Goal: Task Accomplishment & Management: Manage account settings

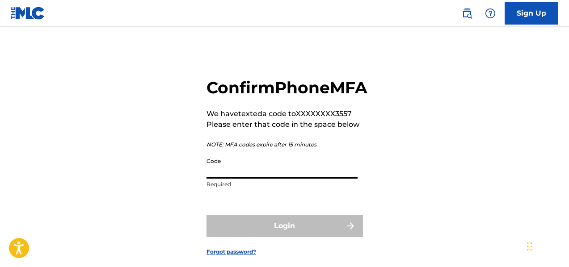
click at [238, 179] on input "Code" at bounding box center [282, 165] width 151 height 25
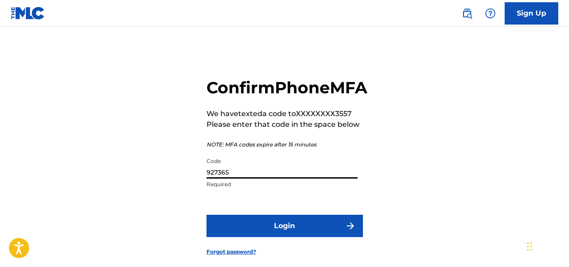
type input "927365"
click at [257, 237] on button "Login" at bounding box center [285, 226] width 156 height 22
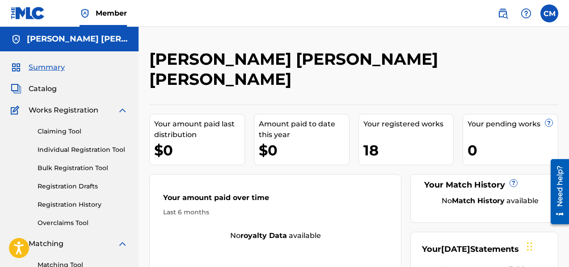
drag, startPoint x: 385, startPoint y: 129, endPoint x: 414, endPoint y: 91, distance: 48.5
click at [414, 105] on div "Your amount paid last distribution $0 Amount paid to date this year $0 Your reg…" at bounding box center [353, 207] width 409 height 204
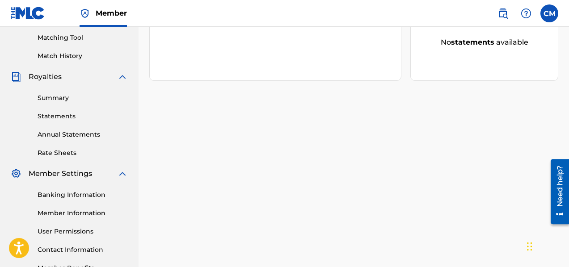
scroll to position [196, 0]
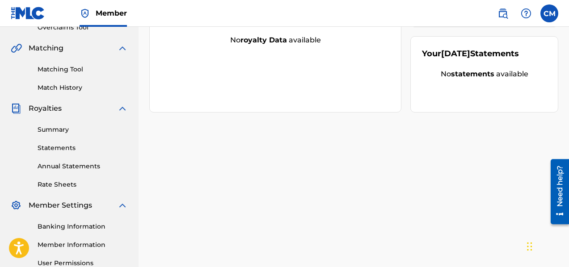
drag, startPoint x: 569, startPoint y: 105, endPoint x: 571, endPoint y: 95, distance: 10.2
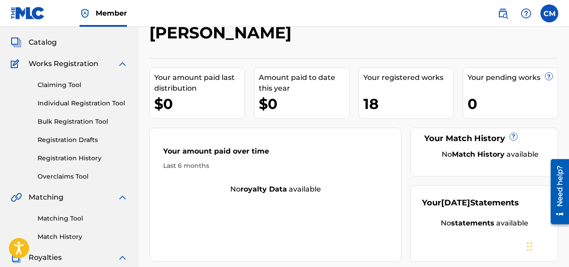
scroll to position [21, 0]
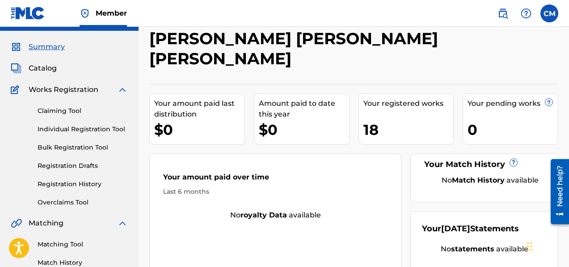
click at [72, 115] on link "Claiming Tool" at bounding box center [83, 110] width 90 height 9
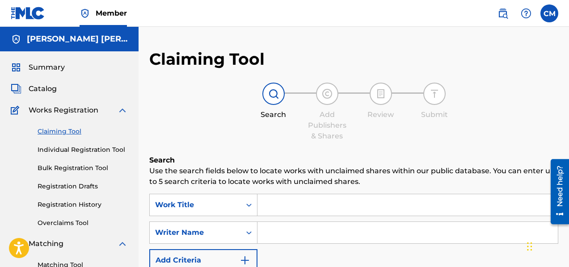
click at [297, 207] on input "Search Form" at bounding box center [407, 204] width 300 height 21
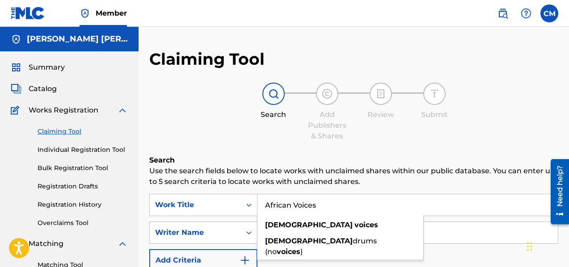
type input "African Voices"
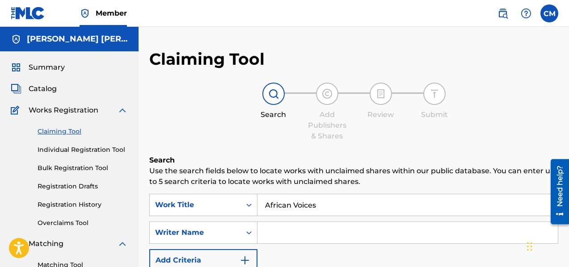
drag, startPoint x: 569, startPoint y: 99, endPoint x: 570, endPoint y: 135, distance: 36.7
click at [569, 135] on html "Accessibility Screen-Reader Guide, Feedback, and Issue Reporting | New window C…" at bounding box center [284, 133] width 569 height 267
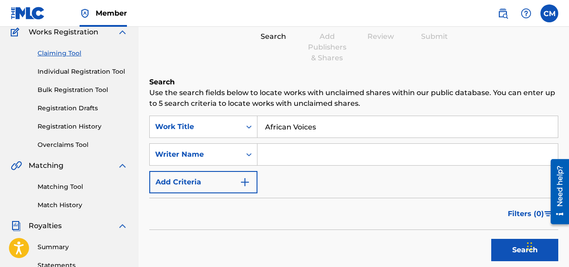
scroll to position [92, 0]
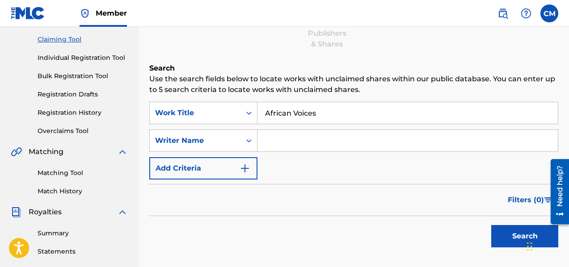
drag, startPoint x: 570, startPoint y: 121, endPoint x: 20, endPoint y: 9, distance: 561.2
click at [354, 140] on input "Search Form" at bounding box center [407, 140] width 300 height 21
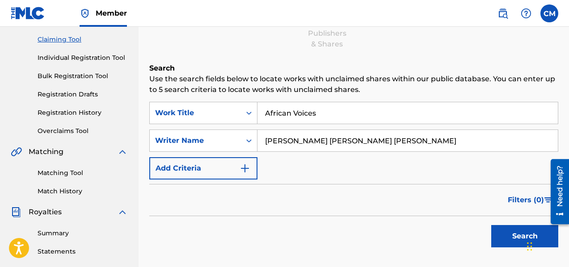
click at [507, 242] on button "Search" at bounding box center [524, 236] width 67 height 22
click at [336, 144] on input "[PERSON_NAME] [PERSON_NAME] [PERSON_NAME]" at bounding box center [407, 140] width 300 height 21
type input "[PERSON_NAME]"
click at [507, 242] on button "Search" at bounding box center [524, 236] width 67 height 22
click at [249, 138] on icon "Search Form" at bounding box center [249, 140] width 9 height 9
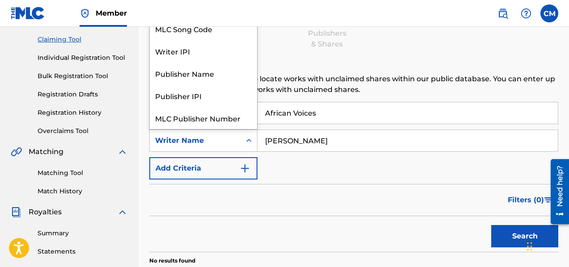
scroll to position [22, 0]
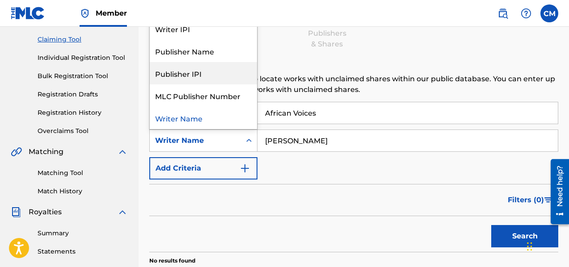
click at [222, 71] on div "Publisher IPI" at bounding box center [203, 73] width 107 height 22
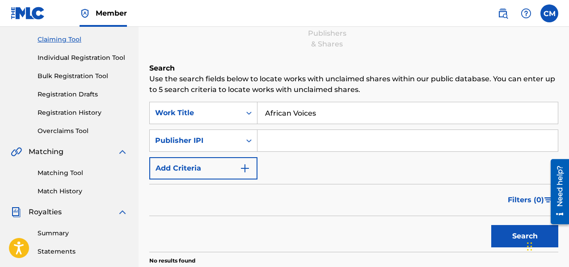
click at [308, 137] on input "Search Form" at bounding box center [407, 140] width 300 height 21
click at [263, 142] on input "1311293787" at bounding box center [407, 140] width 300 height 21
click at [506, 236] on button "Search" at bounding box center [524, 236] width 67 height 22
click at [306, 138] on input "01311293787" at bounding box center [407, 140] width 300 height 21
type input "0"
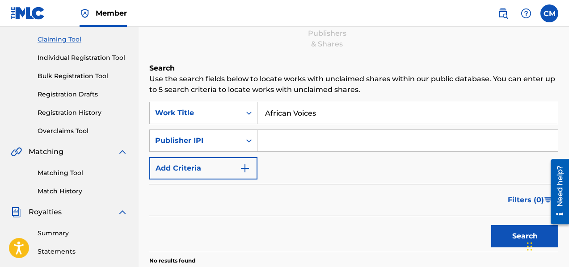
scroll to position [0, 0]
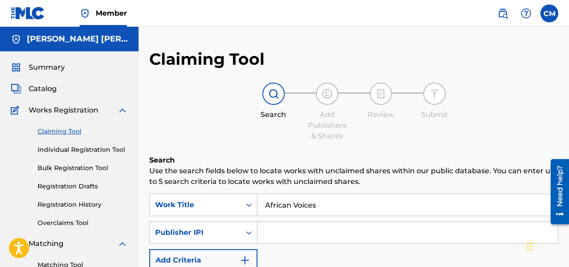
click at [57, 89] on div "Catalog" at bounding box center [69, 89] width 117 height 11
click at [51, 84] on span "Catalog" at bounding box center [43, 89] width 28 height 11
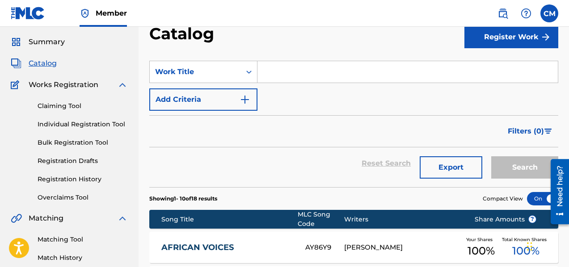
scroll to position [147, 0]
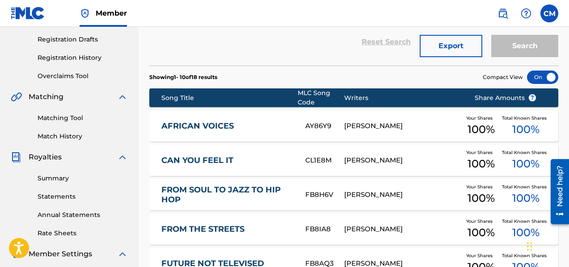
click at [438, 131] on div "[PERSON_NAME]" at bounding box center [402, 126] width 117 height 10
click at [438, 131] on div "Catalog Register Work SearchWithCriteria4d5579b9-cd4d-4308-bad2-43e6d6fd51ba Wo…" at bounding box center [354, 199] width 430 height 595
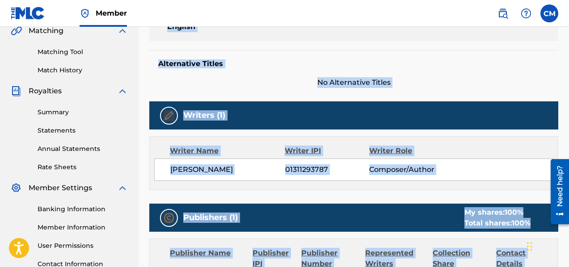
scroll to position [300, 0]
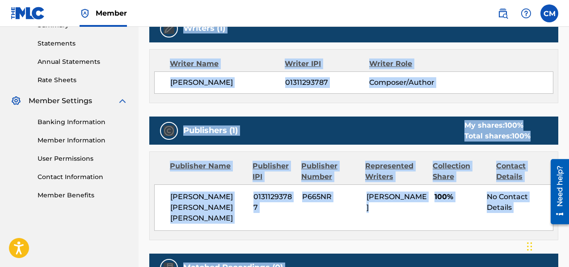
click at [165, 222] on div "Publisher Name Publisher IPI Publisher Number Represented Writers Collection Sh…" at bounding box center [354, 196] width 408 height 88
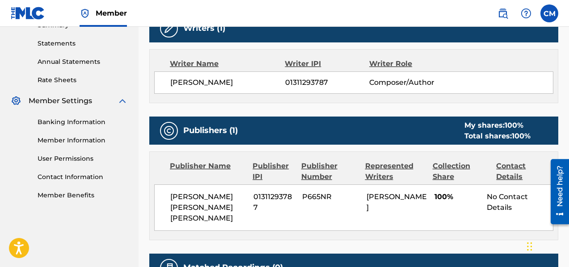
click at [337, 198] on span "P665NR" at bounding box center [330, 197] width 57 height 11
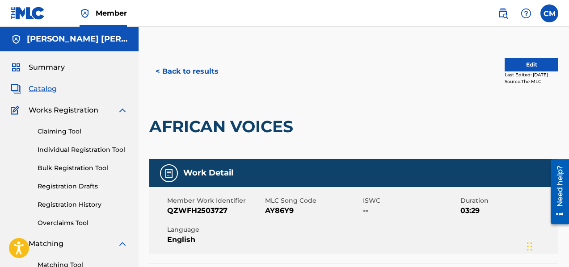
click at [85, 207] on link "Registration History" at bounding box center [83, 204] width 90 height 9
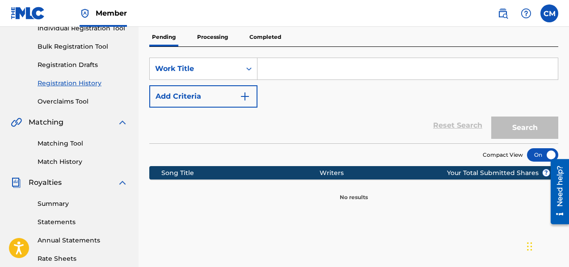
scroll to position [54, 0]
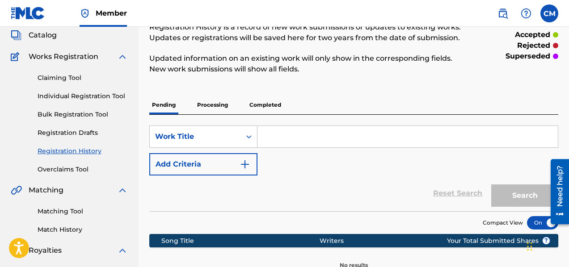
click at [270, 106] on p "Completed" at bounding box center [265, 105] width 37 height 19
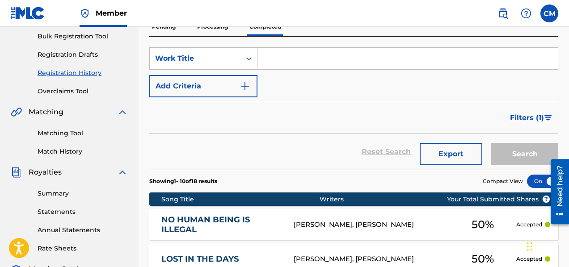
scroll to position [135, 0]
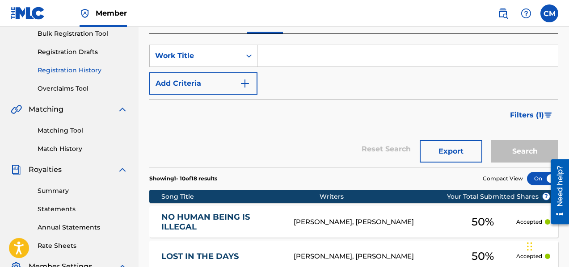
click at [62, 193] on link "Summary" at bounding box center [83, 190] width 90 height 9
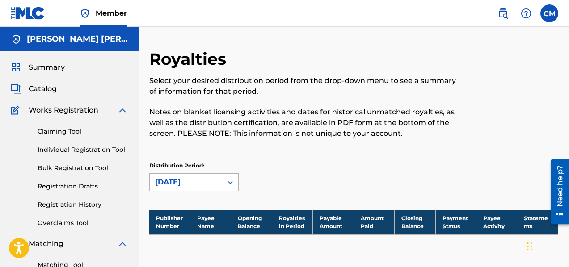
click at [224, 181] on div "[DATE]" at bounding box center [193, 182] width 89 height 18
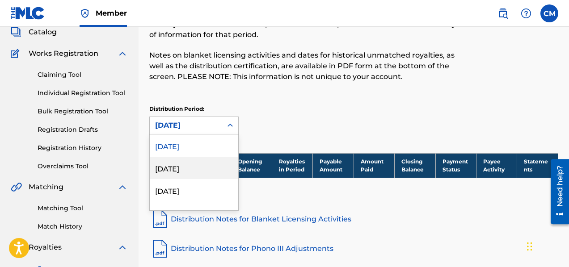
scroll to position [59, 0]
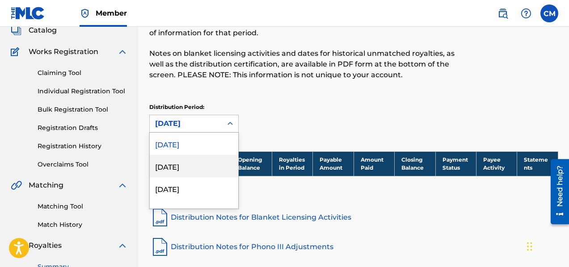
click at [217, 171] on div "[DATE]" at bounding box center [194, 166] width 89 height 22
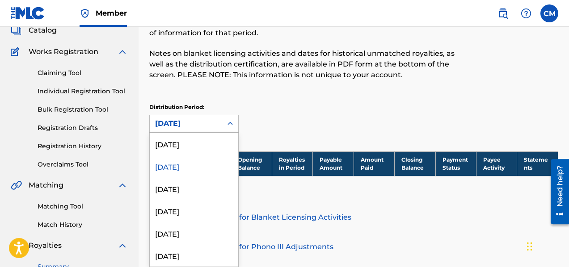
click at [186, 128] on div "[DATE]" at bounding box center [186, 123] width 62 height 11
click at [189, 207] on div "[DATE]" at bounding box center [194, 211] width 89 height 22
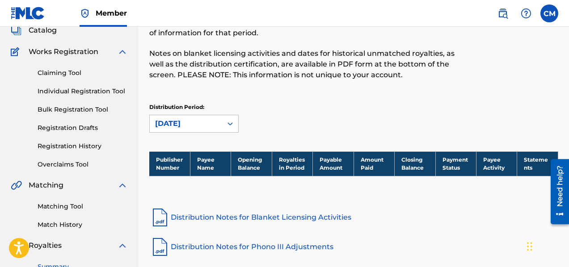
click at [207, 119] on div "[DATE]" at bounding box center [186, 123] width 62 height 11
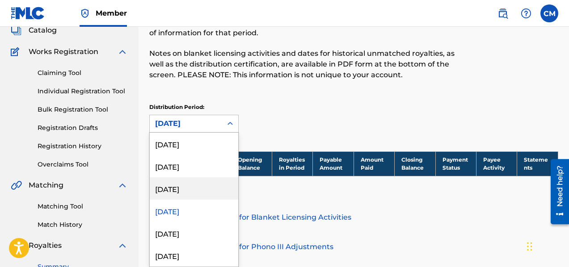
click at [186, 187] on div "[DATE]" at bounding box center [194, 188] width 89 height 22
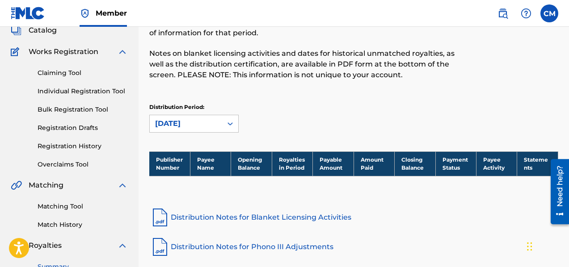
click at [79, 206] on link "Matching Tool" at bounding box center [83, 206] width 90 height 9
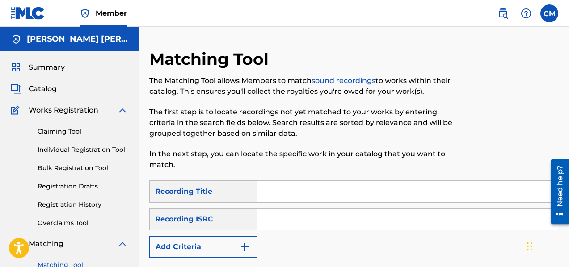
click at [274, 189] on input "Search Form" at bounding box center [407, 191] width 300 height 21
type input "African Voices"
click at [296, 212] on input "Search Form" at bounding box center [407, 219] width 300 height 21
type input "QZWFH2503727"
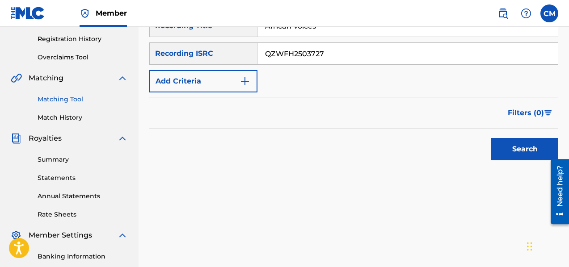
scroll to position [187, 0]
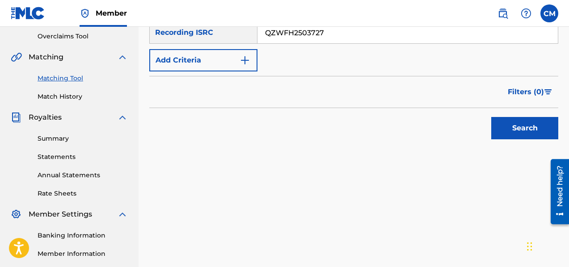
click at [527, 135] on button "Search" at bounding box center [524, 128] width 67 height 22
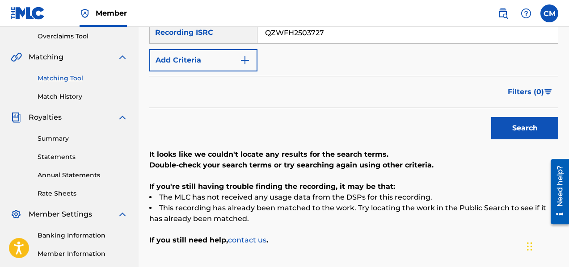
click at [77, 232] on link "Banking Information" at bounding box center [83, 235] width 90 height 9
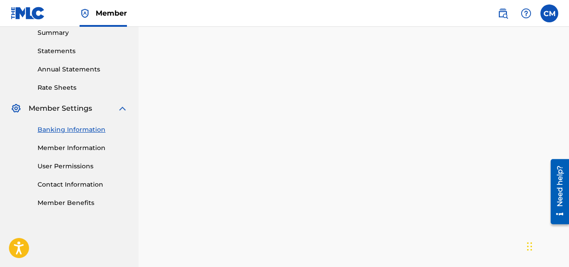
scroll to position [278, 0]
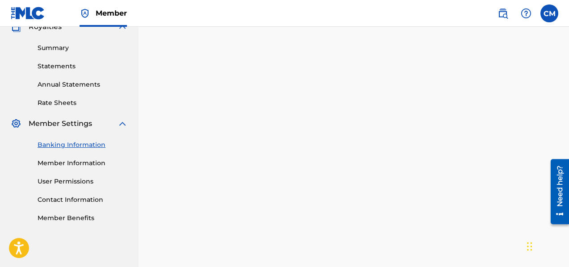
drag, startPoint x: 571, startPoint y: 85, endPoint x: 9, endPoint y: 22, distance: 565.5
click at [88, 165] on link "Member Information" at bounding box center [83, 163] width 90 height 9
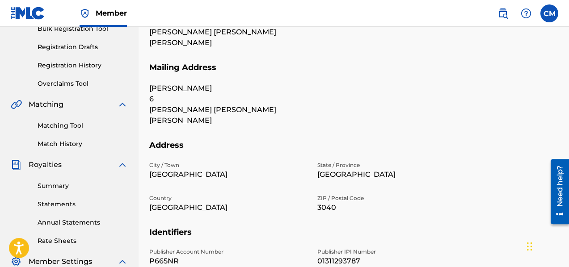
scroll to position [78, 0]
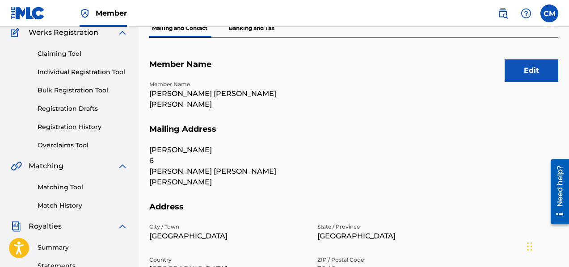
click at [508, 51] on div "Edit Member Name Member Name [PERSON_NAME] [PERSON_NAME] [PERSON_NAME] Mailing …" at bounding box center [353, 239] width 409 height 403
click at [516, 65] on button "Edit" at bounding box center [532, 70] width 54 height 22
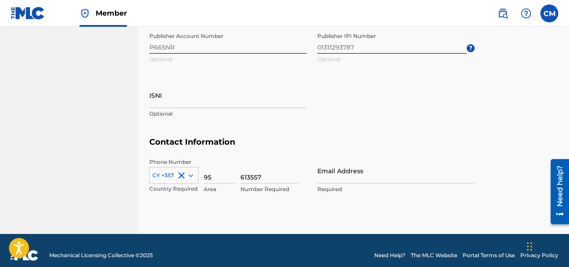
scroll to position [478, 0]
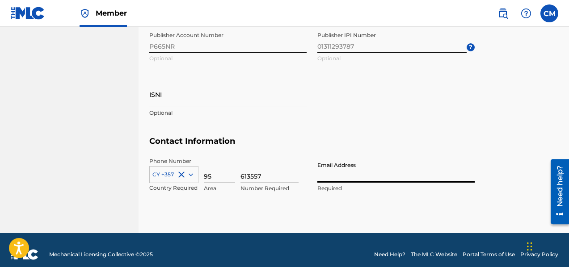
click at [343, 176] on input "Email Address" at bounding box center [395, 169] width 157 height 25
type input "[EMAIL_ADDRESS][DOMAIN_NAME]"
type input "[GEOGRAPHIC_DATA]"
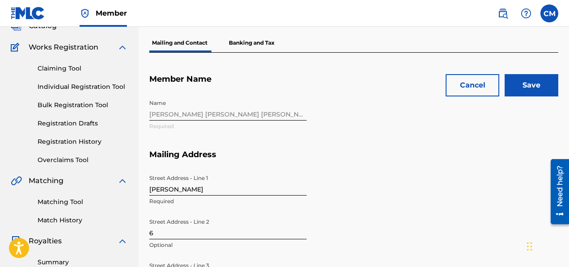
scroll to position [60, 0]
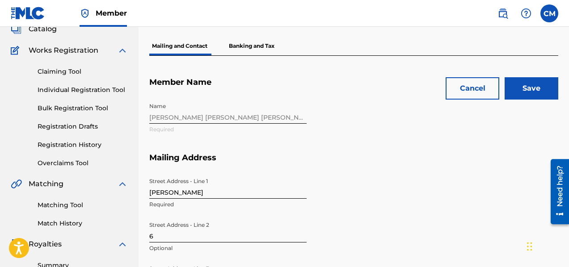
click at [524, 90] on input "Save" at bounding box center [532, 88] width 54 height 22
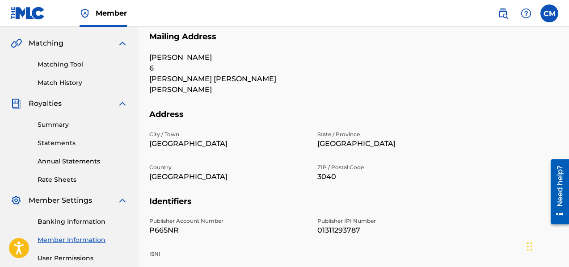
scroll to position [0, 0]
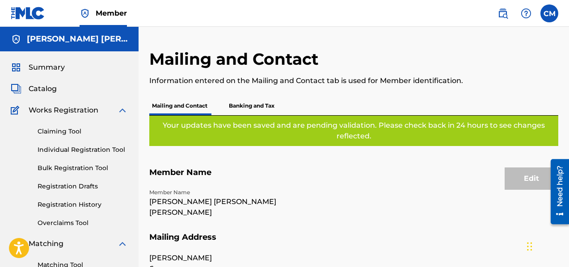
click at [253, 110] on p "Banking and Tax" at bounding box center [251, 106] width 51 height 19
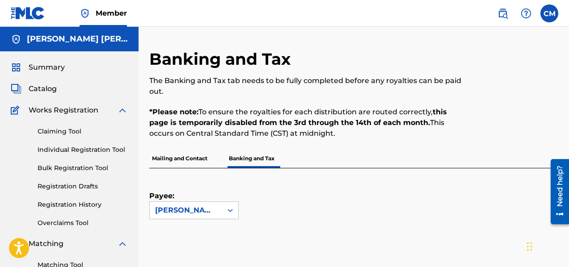
click at [180, 162] on p "Mailing and Contact" at bounding box center [179, 158] width 61 height 19
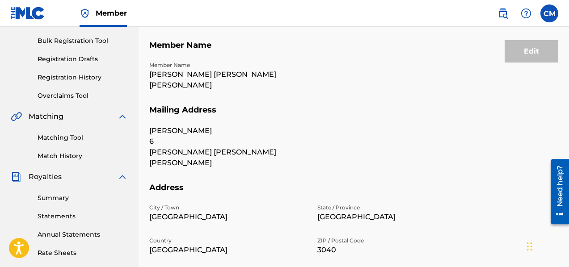
scroll to position [118, 0]
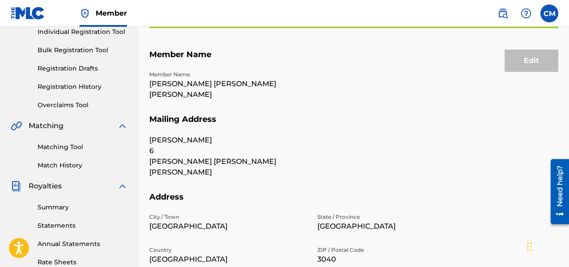
click at [533, 67] on div "Edit" at bounding box center [532, 61] width 54 height 22
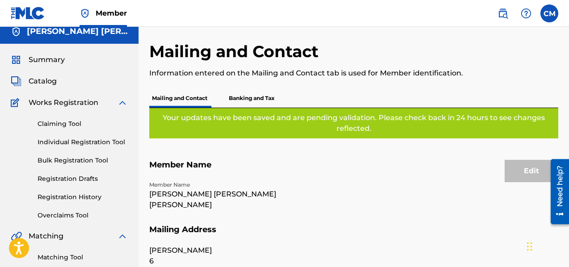
click at [266, 97] on p "Banking and Tax" at bounding box center [251, 98] width 51 height 19
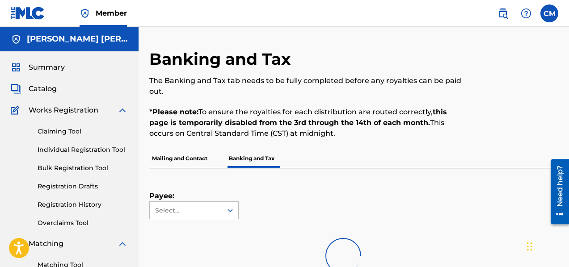
click at [191, 158] on p "Mailing and Contact" at bounding box center [179, 158] width 61 height 19
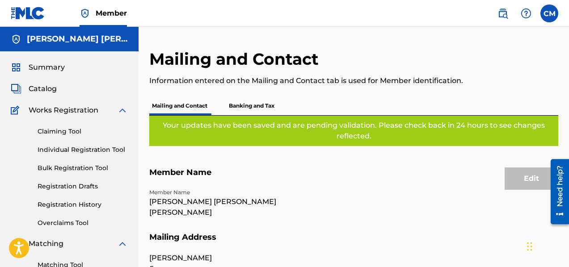
click at [78, 39] on h5 "[PERSON_NAME] [PERSON_NAME] [PERSON_NAME]" at bounding box center [77, 39] width 101 height 10
click at [58, 68] on span "Summary" at bounding box center [47, 67] width 36 height 11
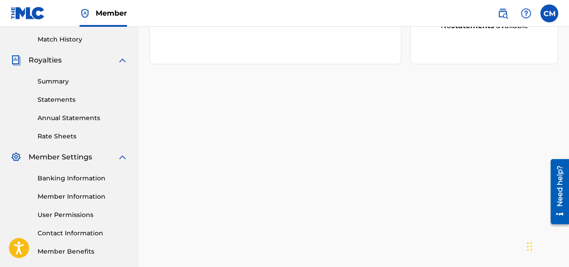
scroll to position [246, 0]
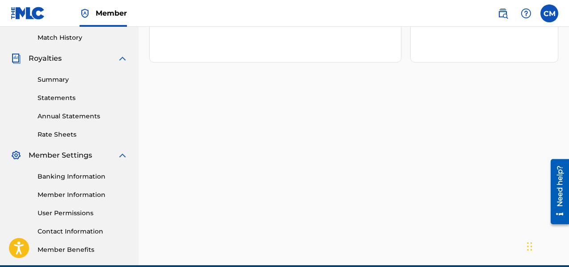
click at [85, 197] on link "Member Information" at bounding box center [83, 194] width 90 height 9
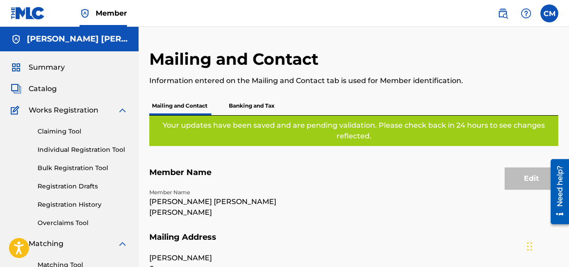
click at [520, 183] on div "Edit" at bounding box center [532, 179] width 54 height 22
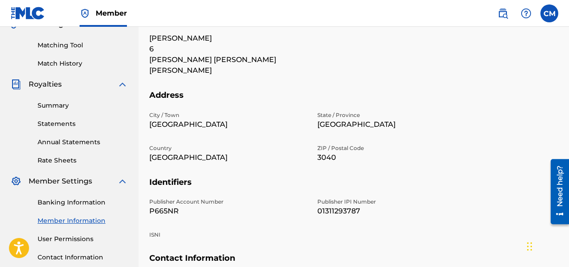
scroll to position [303, 0]
